Goal: Task Accomplishment & Management: Use online tool/utility

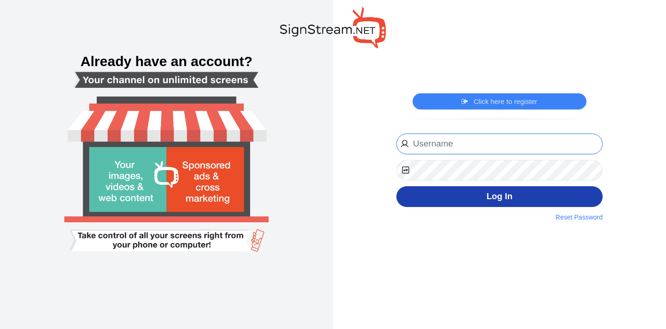
type input "hassaan@cybernest.com"
click at [464, 202] on button "Log In" at bounding box center [500, 196] width 206 height 21
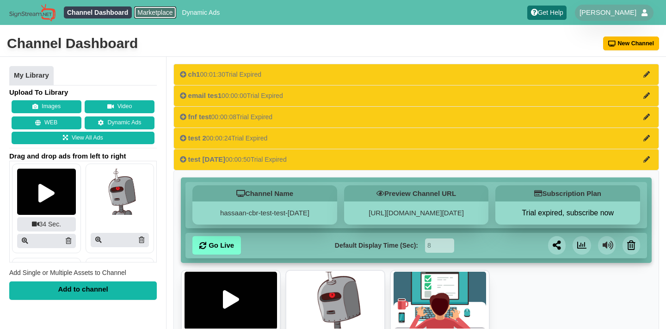
click at [155, 13] on link "Marketplace" at bounding box center [155, 12] width 42 height 12
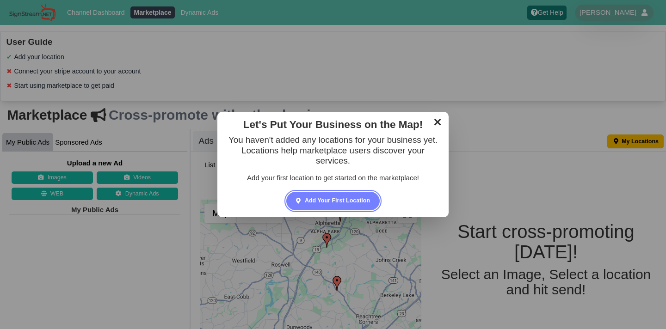
click at [437, 120] on link "✕" at bounding box center [438, 121] width 18 height 14
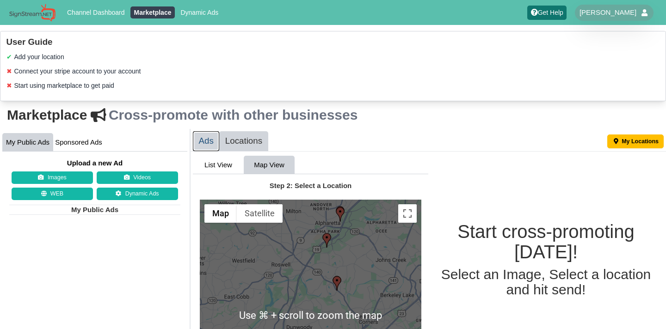
click at [206, 141] on link "Ads" at bounding box center [206, 141] width 26 height 20
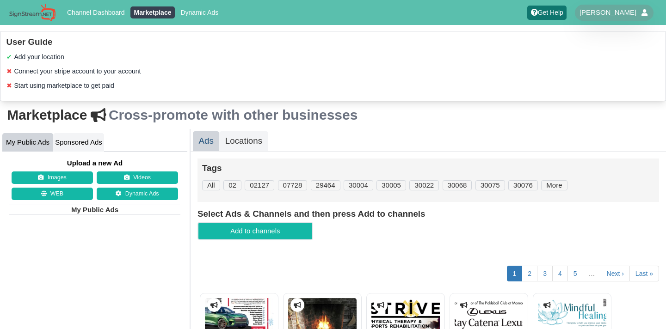
scroll to position [4, 0]
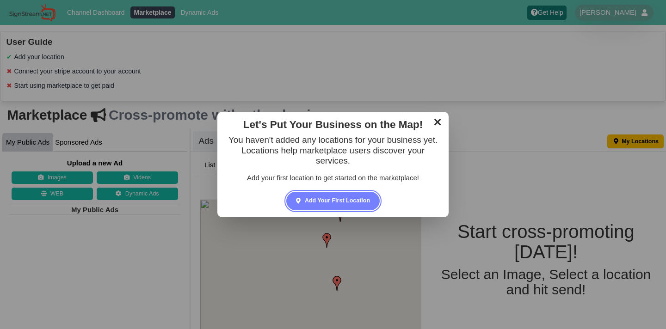
scroll to position [25, 0]
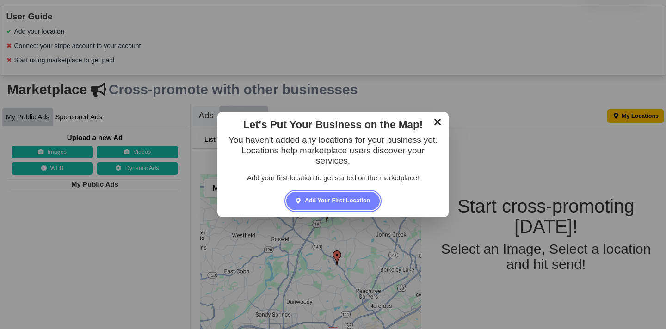
click at [438, 126] on link "✕" at bounding box center [438, 121] width 18 height 14
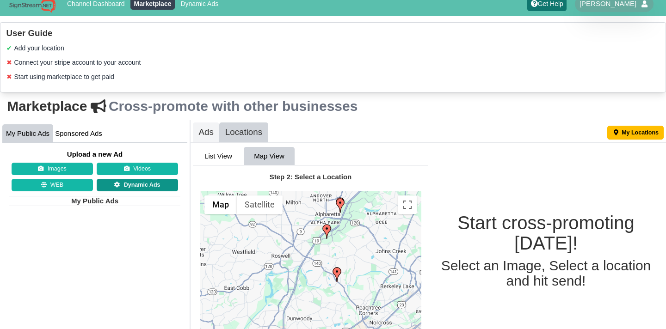
scroll to position [0, 0]
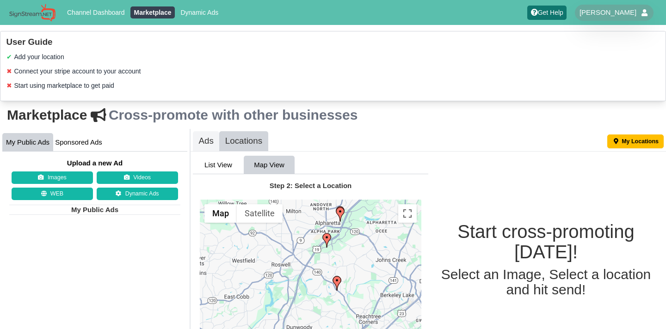
click at [203, 19] on ul "Channel Dashboard Marketplace Dynamic Ads" at bounding box center [143, 13] width 163 height 14
click at [203, 9] on link "Dynamic Ads" at bounding box center [199, 12] width 45 height 12
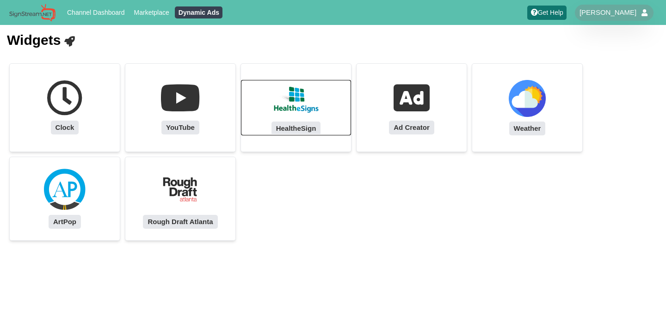
click at [272, 98] on link "HealtheSign" at bounding box center [296, 108] width 110 height 56
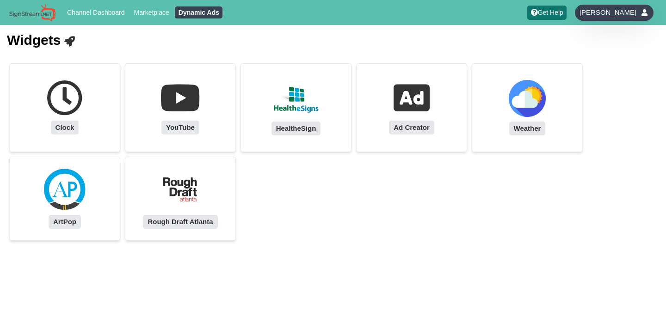
click at [605, 19] on div "[PERSON_NAME]" at bounding box center [614, 13] width 79 height 16
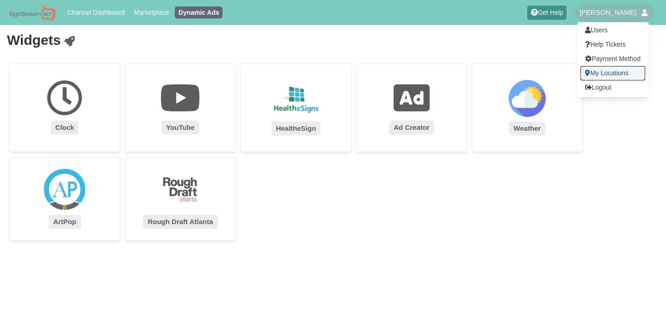
click at [595, 71] on link "My Locations" at bounding box center [613, 73] width 65 height 14
click at [508, 185] on div at bounding box center [333, 164] width 666 height 329
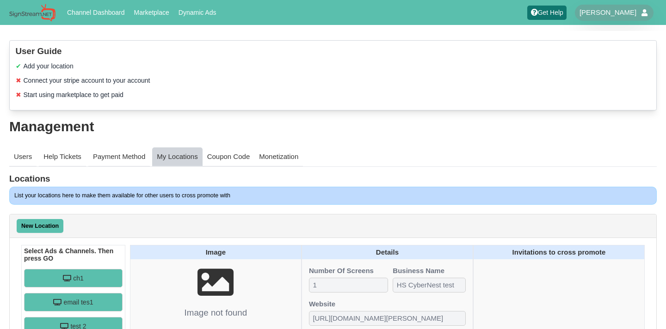
scroll to position [1, 0]
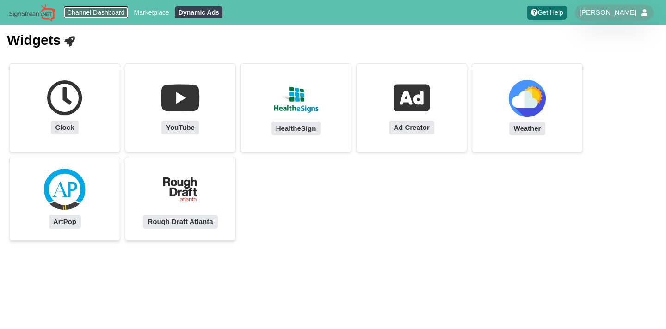
click at [113, 14] on link "Channel Dashboard" at bounding box center [96, 12] width 65 height 12
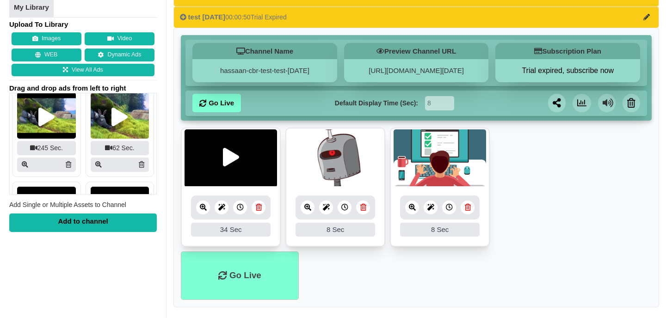
scroll to position [6, 0]
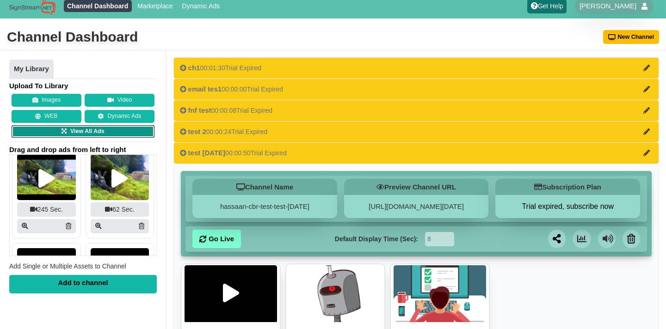
click at [75, 134] on link "View All Ads" at bounding box center [83, 131] width 143 height 13
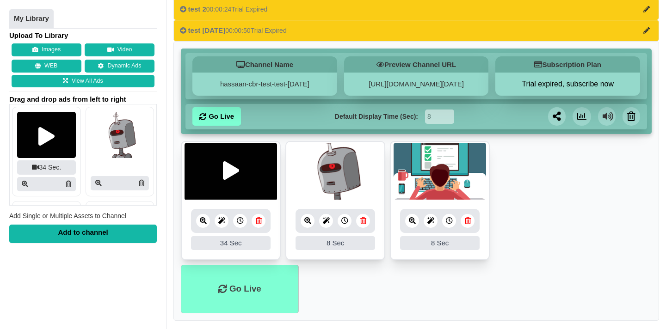
scroll to position [152, 0]
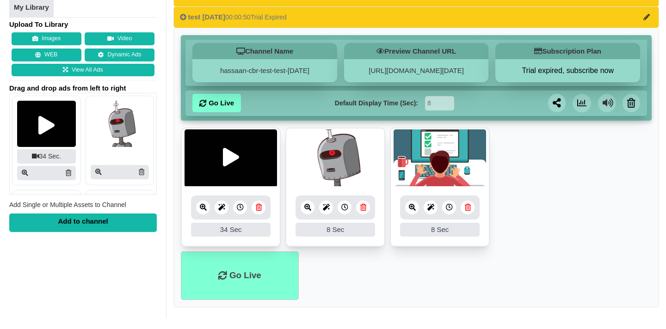
click at [109, 218] on div "Add to channel" at bounding box center [83, 222] width 148 height 19
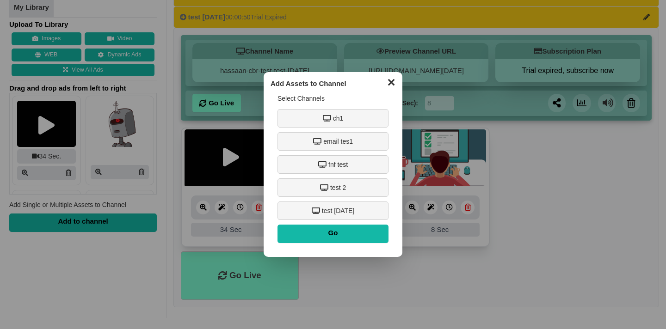
click at [389, 82] on button "✕" at bounding box center [391, 82] width 18 height 14
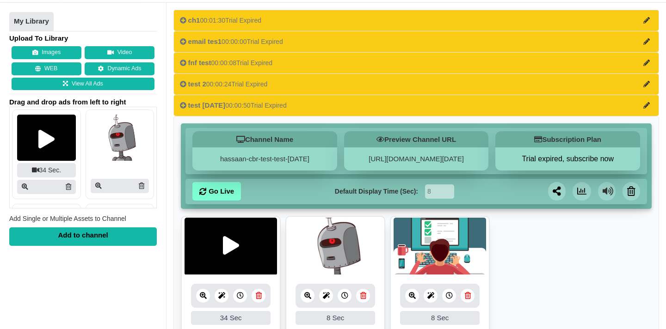
scroll to position [36, 0]
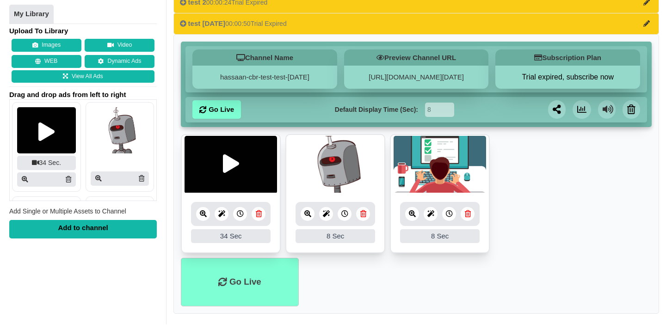
scroll to position [152, 0]
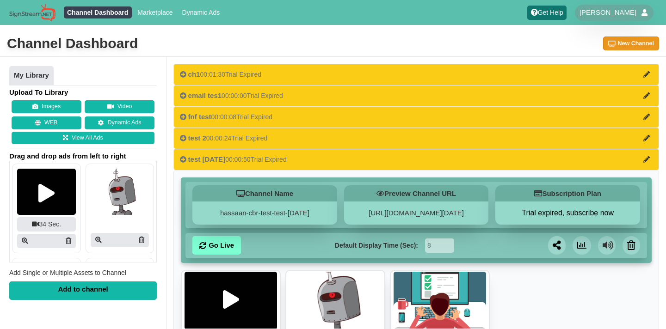
click at [611, 47] on button "New Channel" at bounding box center [631, 44] width 56 height 14
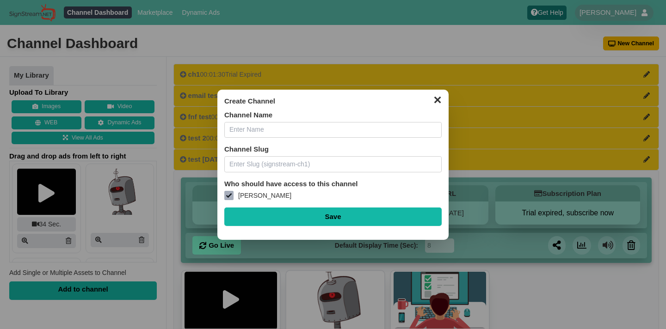
click at [301, 133] on input "text" at bounding box center [332, 130] width 217 height 16
type input "de-com"
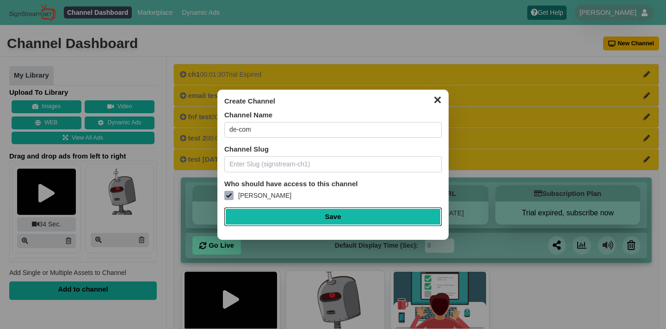
click at [328, 218] on input "Save" at bounding box center [332, 217] width 217 height 19
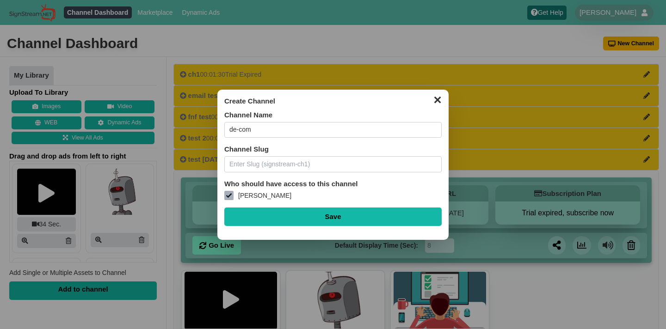
type input "Saving..."
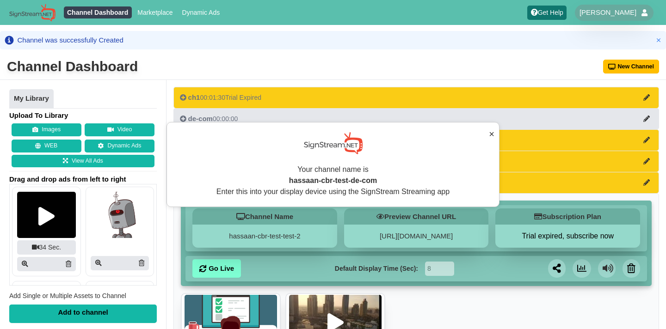
click at [493, 134] on button "×" at bounding box center [492, 134] width 6 height 14
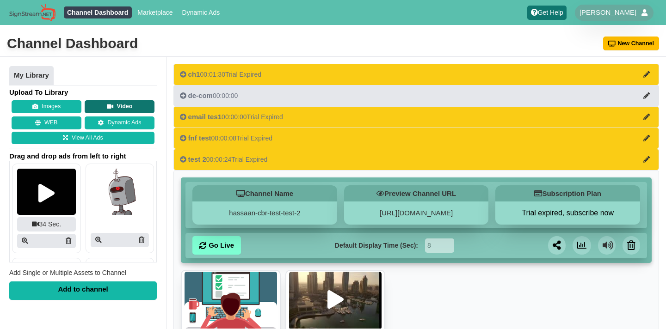
click at [119, 104] on button "Video" at bounding box center [120, 106] width 70 height 13
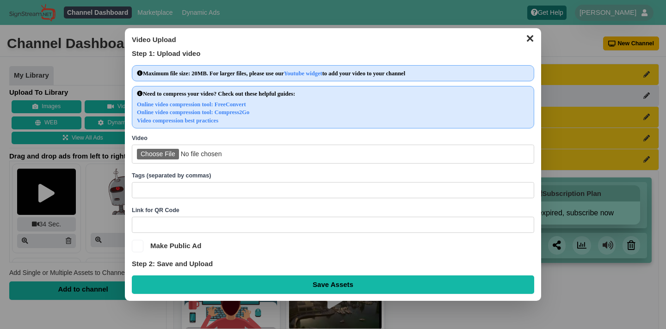
click at [604, 11] on dialog "✕ Video Upload Step 1: Upload video Maximum file size: 20MB. For larger files, …" at bounding box center [333, 164] width 666 height 329
click at [530, 42] on button "✕" at bounding box center [530, 38] width 18 height 14
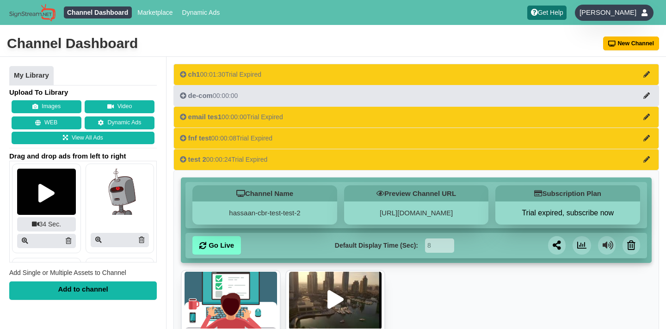
click at [611, 18] on div "[PERSON_NAME]" at bounding box center [614, 13] width 79 height 16
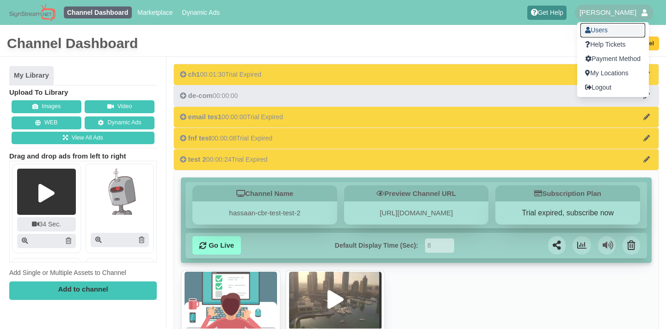
click at [601, 31] on link "Users" at bounding box center [613, 30] width 65 height 14
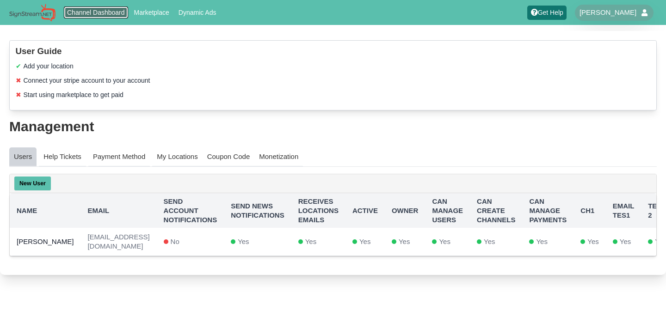
click at [99, 15] on link "Channel Dashboard" at bounding box center [96, 12] width 65 height 12
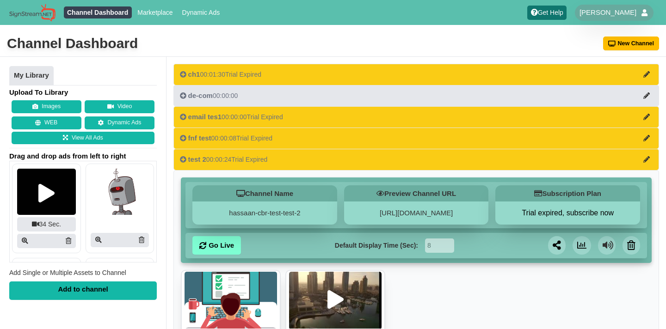
click at [99, 107] on button "Video" at bounding box center [120, 106] width 70 height 13
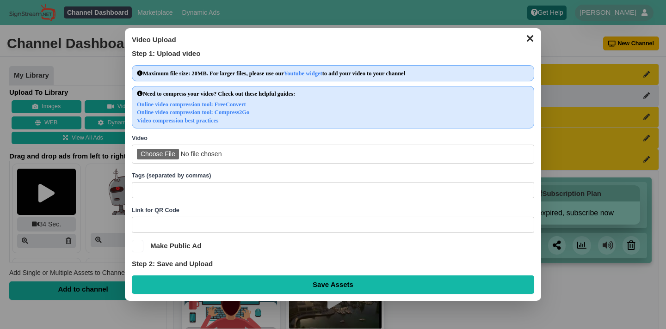
click at [152, 149] on input "file" at bounding box center [333, 154] width 403 height 19
type input "C:\fakepath\MIB2.mp4"
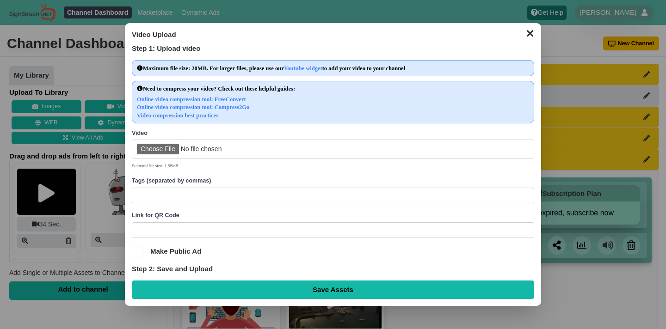
click at [394, 295] on input "Save Assets" at bounding box center [333, 290] width 403 height 19
type input "Saving..."
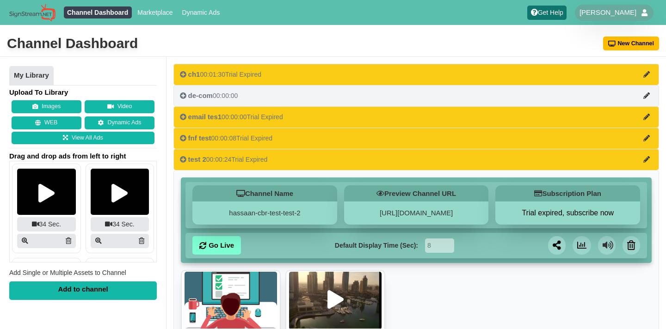
click at [229, 95] on div "de-com 00:00:00" at bounding box center [209, 95] width 58 height 9
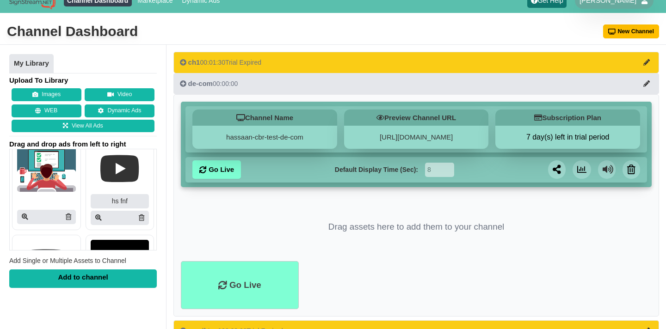
scroll to position [481, 0]
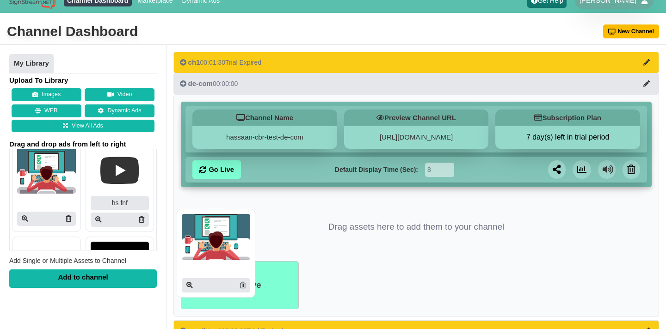
drag, startPoint x: 41, startPoint y: 165, endPoint x: 235, endPoint y: 237, distance: 206.7
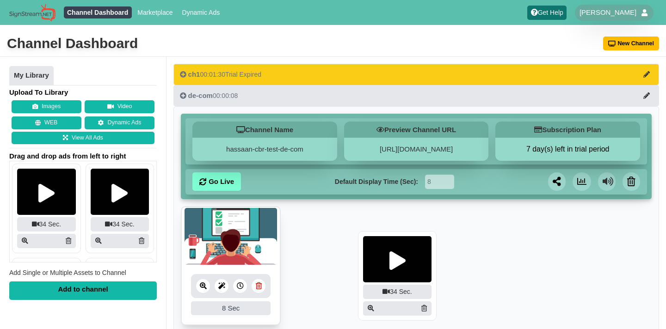
drag, startPoint x: 42, startPoint y: 194, endPoint x: 386, endPoint y: 259, distance: 350.0
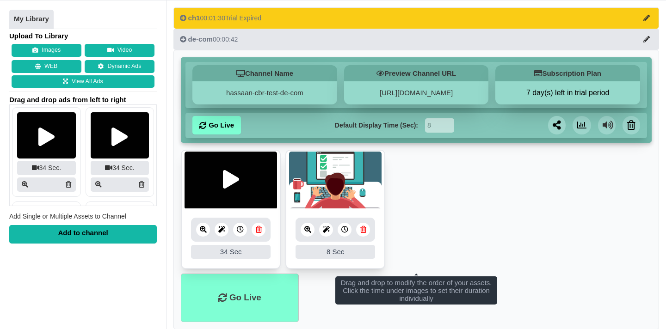
scroll to position [20, 0]
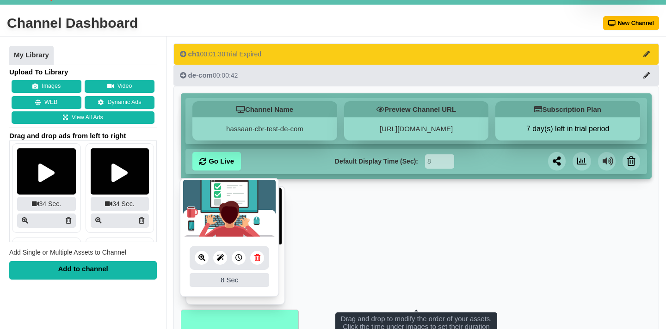
drag, startPoint x: 338, startPoint y: 232, endPoint x: 188, endPoint y: 223, distance: 150.6
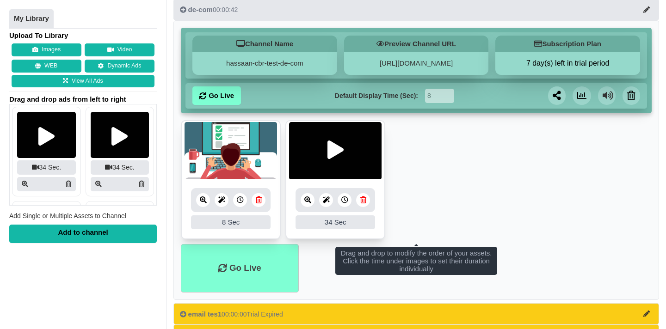
scroll to position [135, 0]
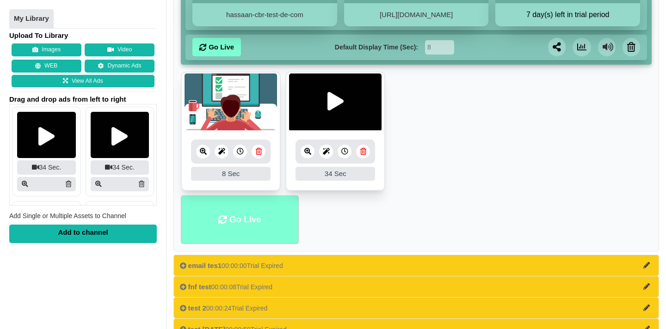
click at [267, 236] on li "Go Live" at bounding box center [240, 220] width 118 height 49
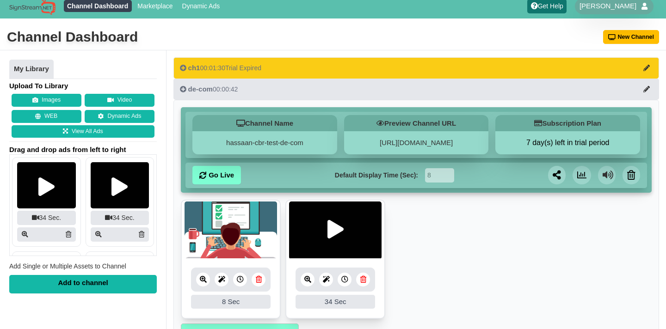
scroll to position [6, 0]
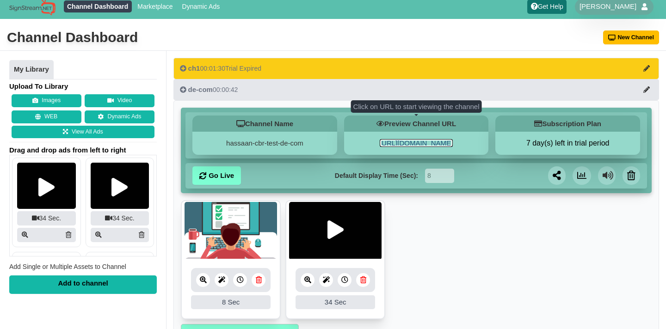
click at [414, 143] on link "[URL][DOMAIN_NAME]" at bounding box center [416, 143] width 73 height 8
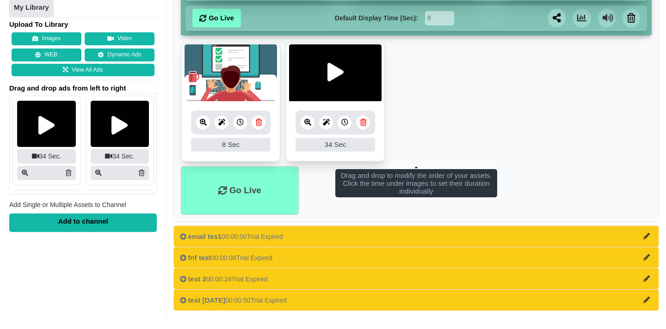
scroll to position [0, 0]
